Goal: Transaction & Acquisition: Purchase product/service

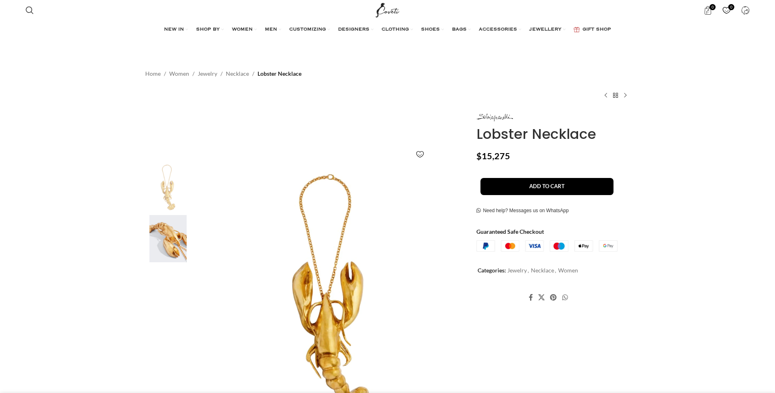
click at [173, 234] on img at bounding box center [168, 239] width 50 height 48
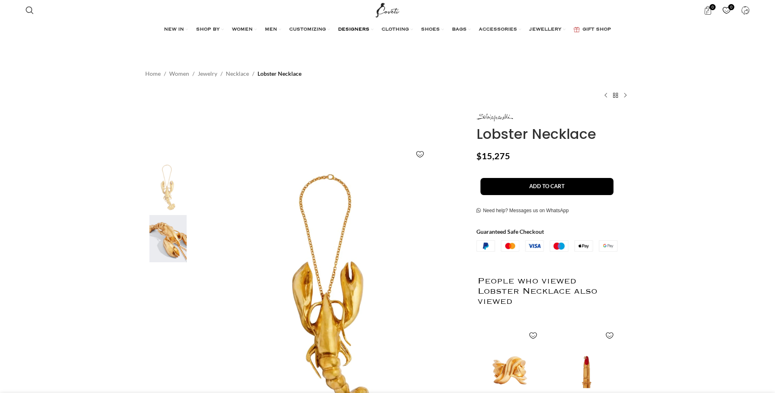
click at [360, 26] on link "DESIGNERS" at bounding box center [355, 30] width 35 height 16
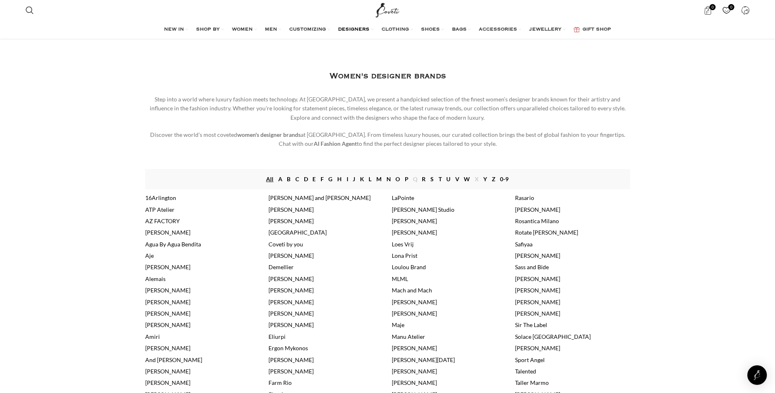
scroll to position [106, 0]
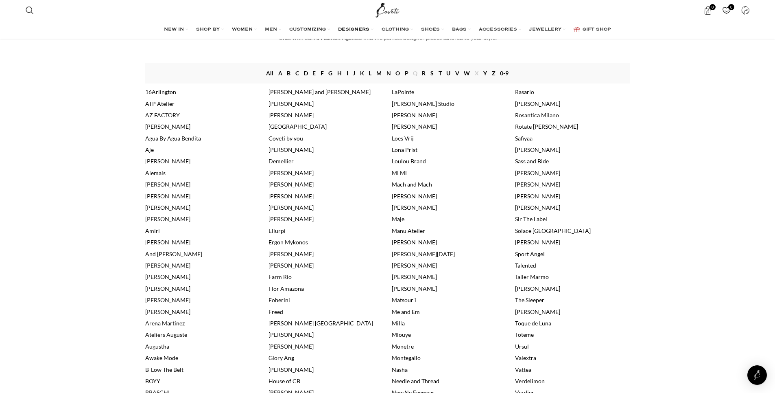
click at [518, 173] on link "[PERSON_NAME]" at bounding box center [537, 172] width 45 height 7
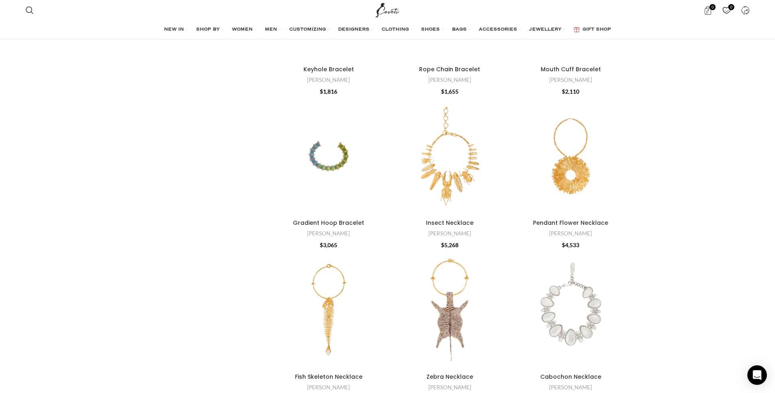
scroll to position [2312, 0]
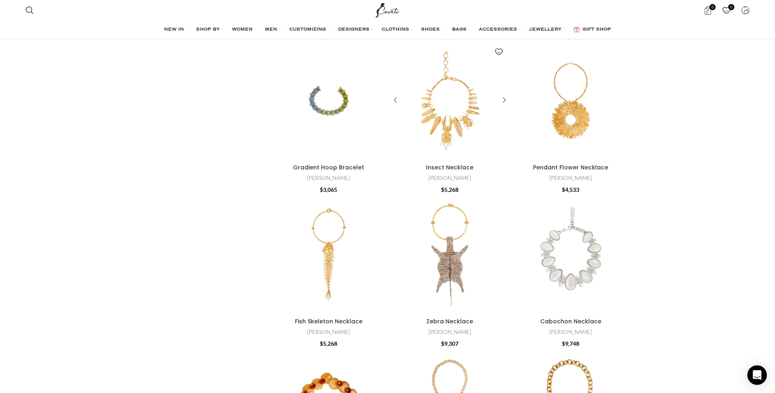
click at [470, 123] on div "Insect Necklace" at bounding box center [489, 101] width 39 height 119
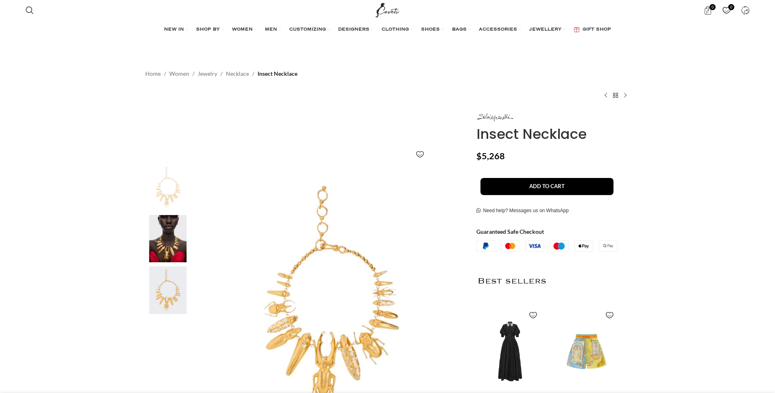
click at [172, 245] on img at bounding box center [168, 239] width 50 height 48
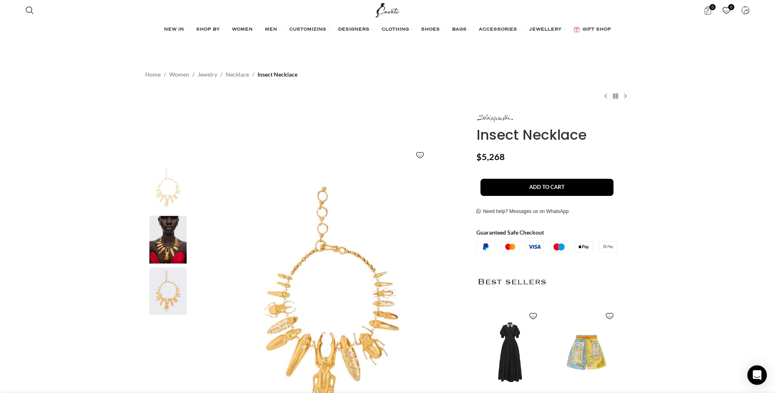
click at [172, 233] on img "2 / 3" at bounding box center [168, 240] width 50 height 48
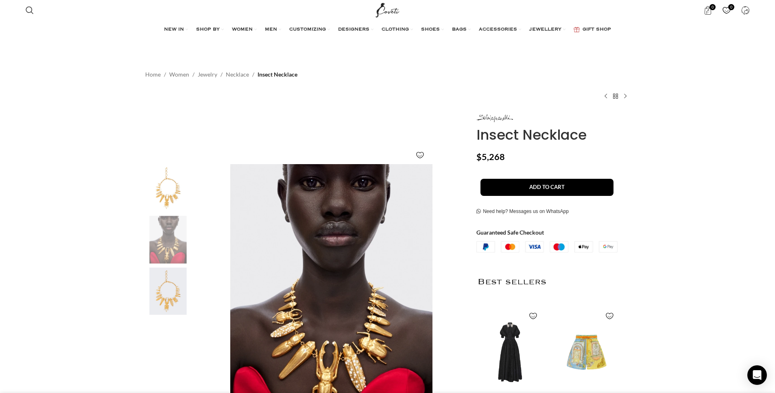
scroll to position [0, 86]
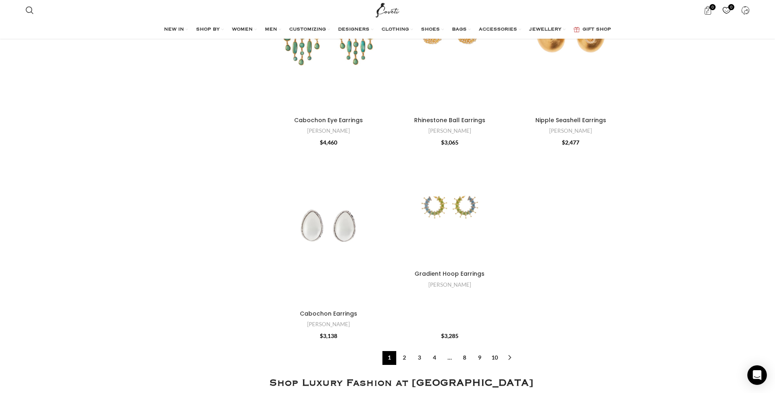
scroll to position [3081, 0]
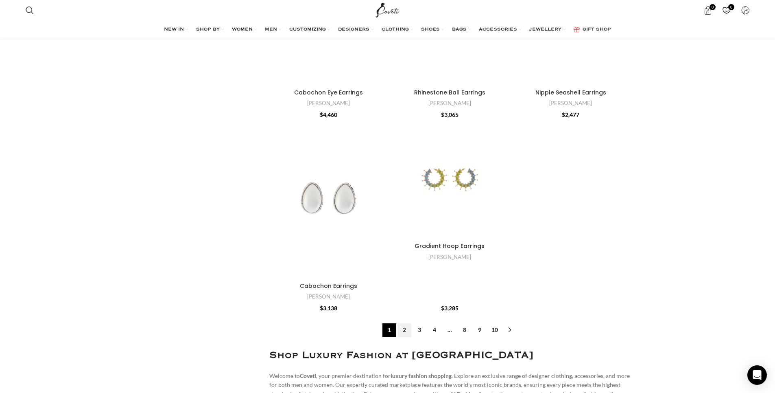
click at [402, 323] on link "2" at bounding box center [405, 330] width 14 height 14
